Goal: Find specific page/section: Find specific page/section

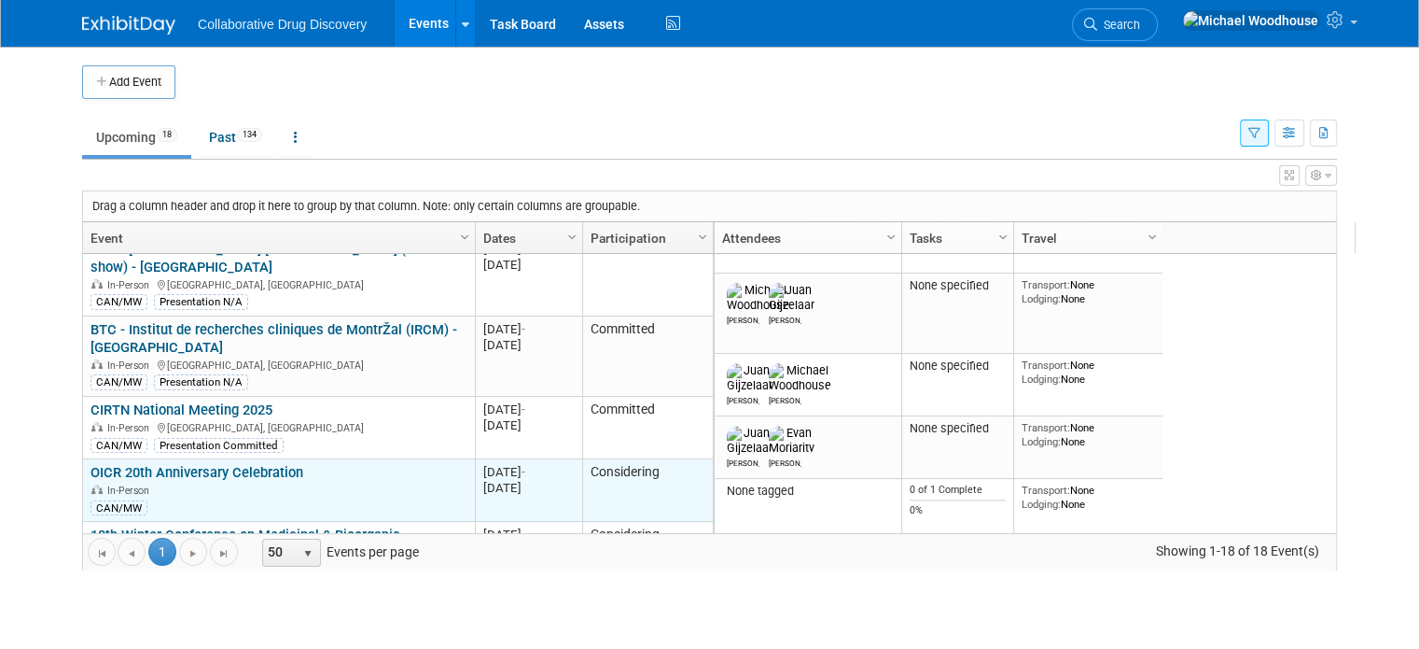
scroll to position [746, 0]
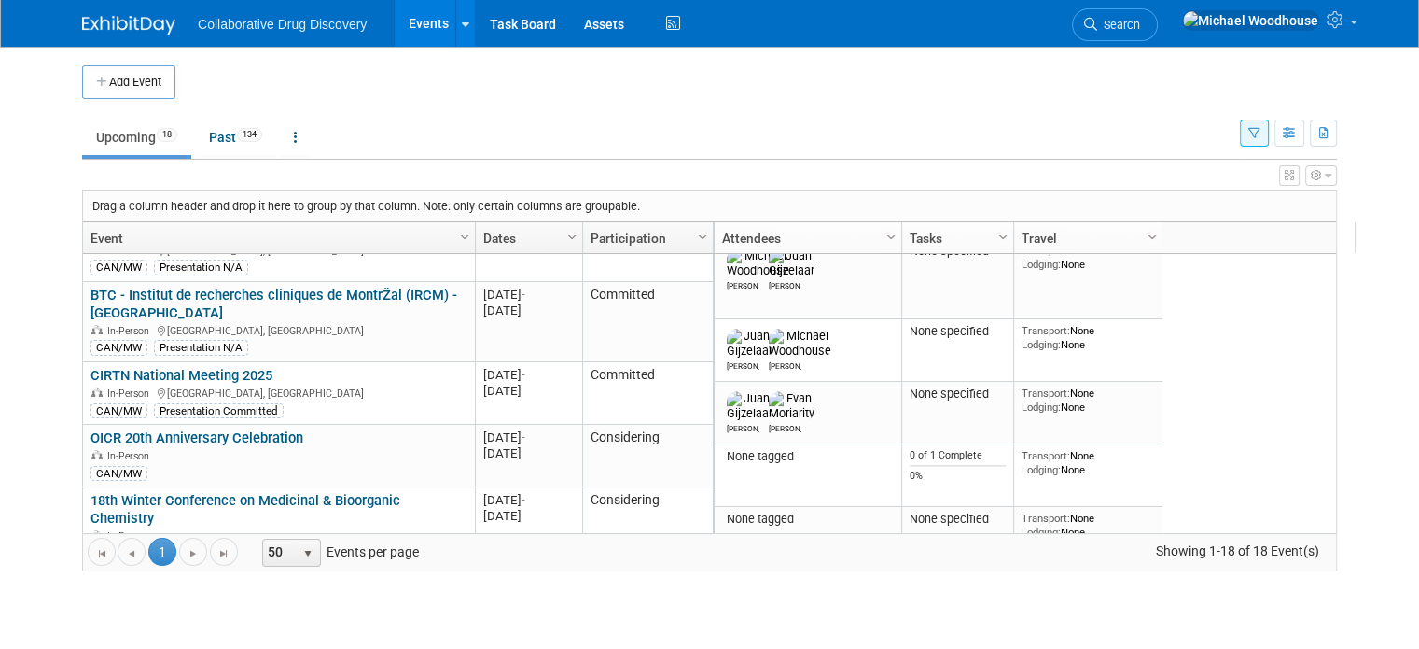
click at [334, 590] on div "In-Person" at bounding box center [279, 598] width 376 height 16
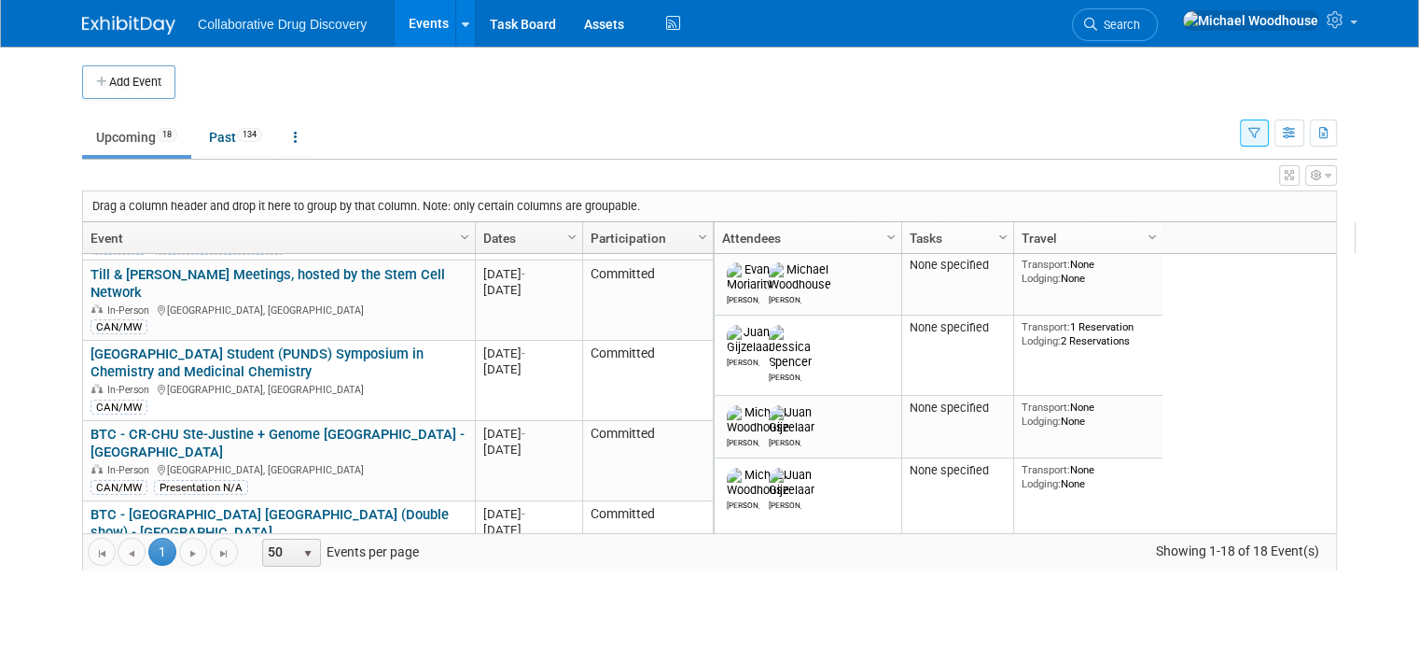
click at [1269, 133] on button "button" at bounding box center [1254, 132] width 29 height 27
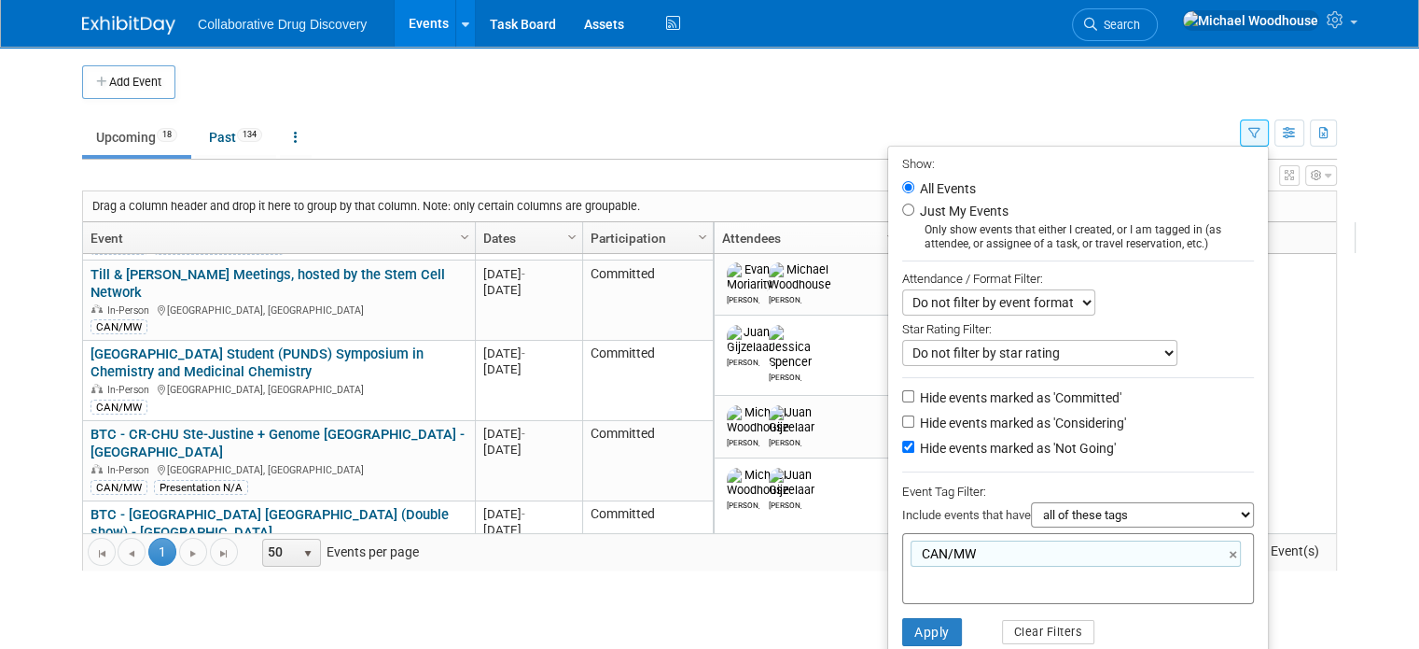
click at [519, 106] on td "Upcoming 18 Past 134 All Events 152 Past and Upcoming Grouped Annually Events g…" at bounding box center [661, 129] width 1158 height 61
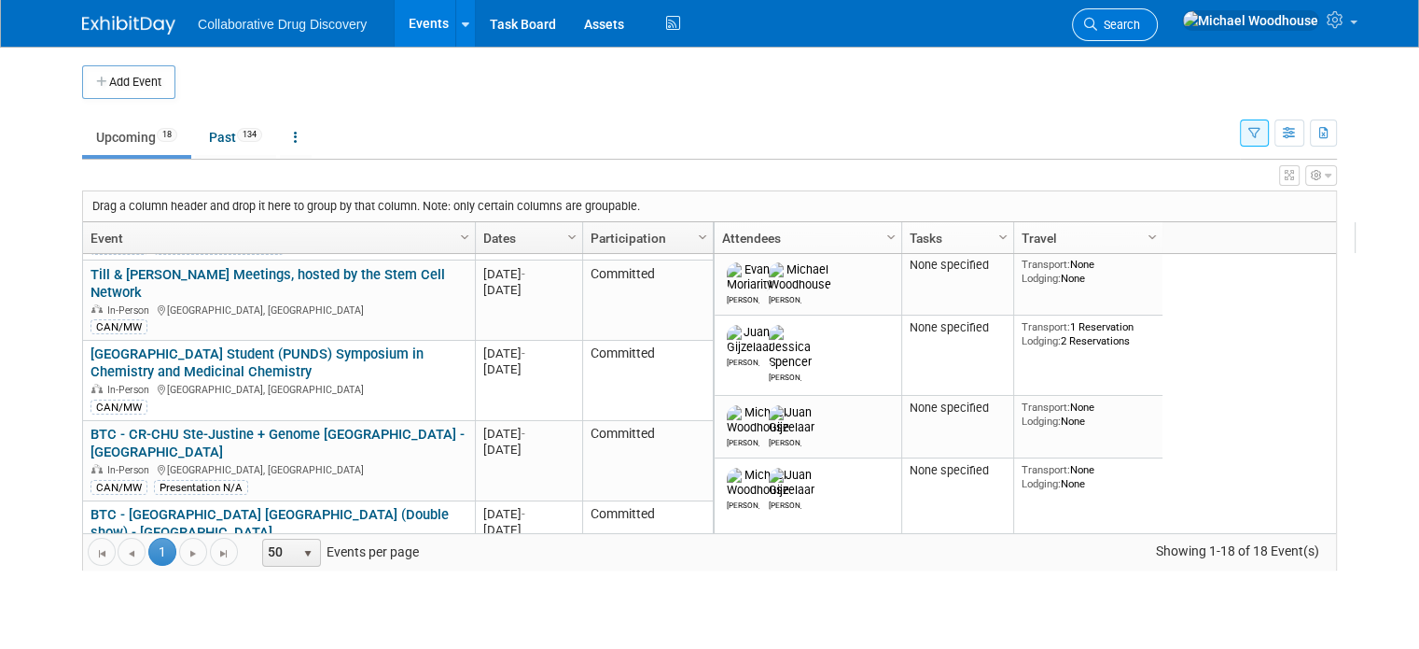
click at [1158, 14] on link "Search" at bounding box center [1115, 24] width 86 height 33
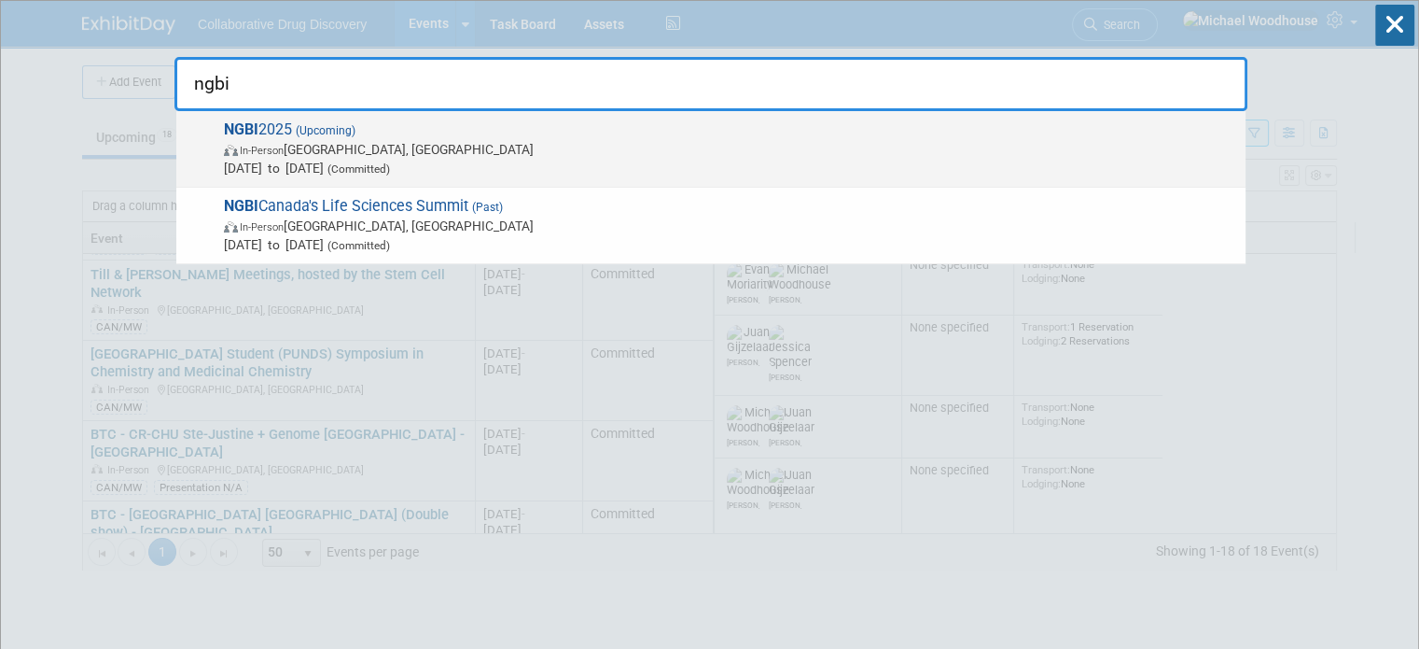
type input "ngbi"
click at [506, 167] on span "[DATE] to [DATE] (Committed)" at bounding box center [730, 168] width 1012 height 19
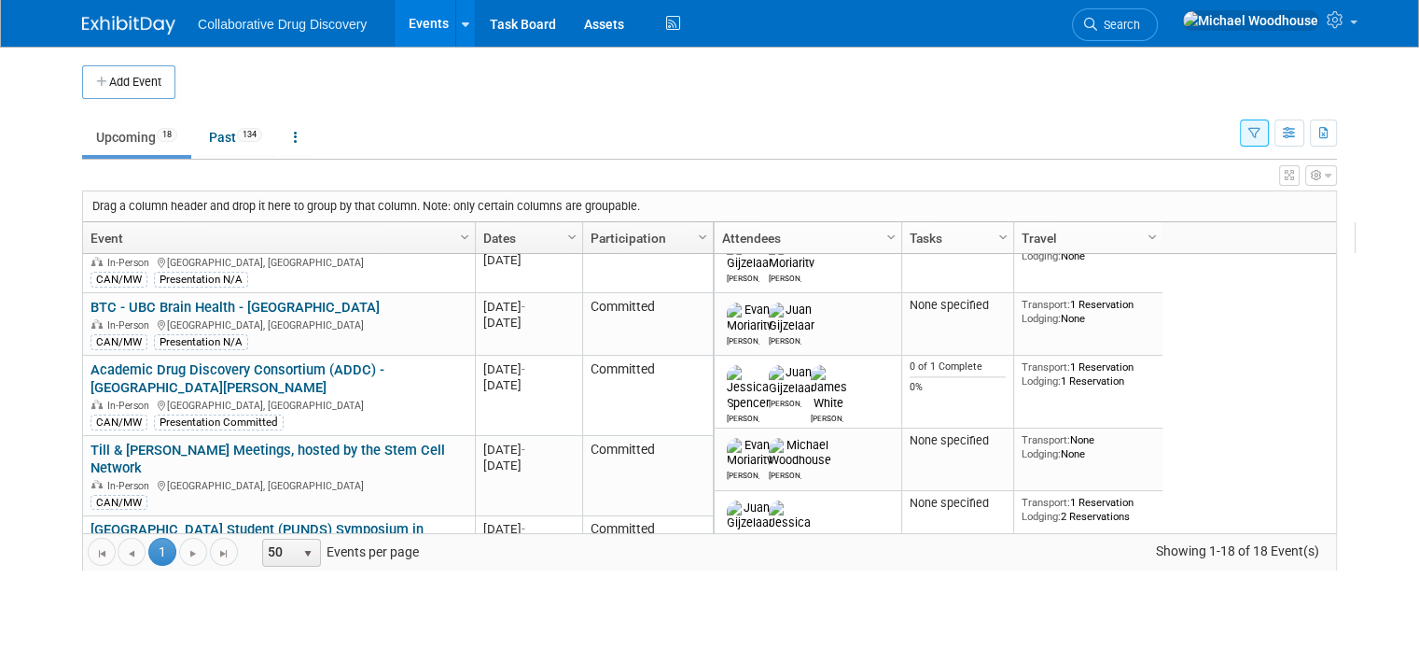
scroll to position [304, 0]
